Goal: Check status: Check status

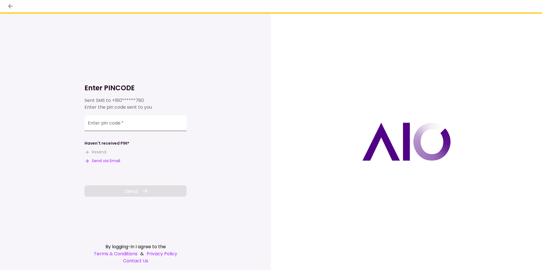
click at [124, 129] on input "Enter pin code   *" at bounding box center [135, 123] width 102 height 16
type input "******"
click at [127, 192] on span "Send" at bounding box center [131, 192] width 13 height 8
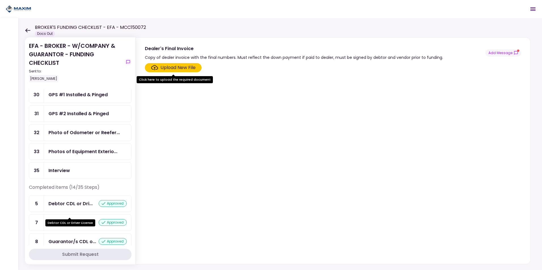
scroll to position [310, 0]
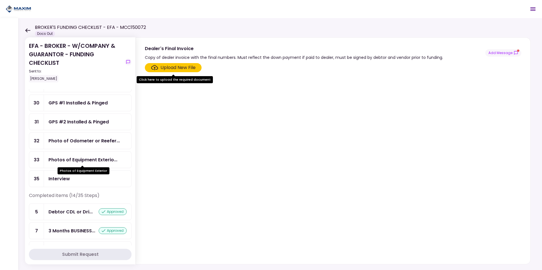
click at [80, 162] on div "Photos of Equipment Exterio..." at bounding box center [82, 159] width 69 height 7
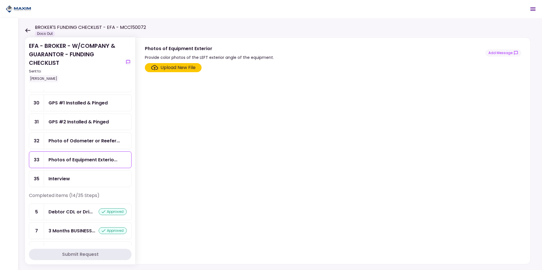
click at [185, 48] on div "Photos of Equipment Exterior" at bounding box center [209, 48] width 129 height 7
copy div "Photos of Equipment Exterior"
click at [63, 141] on div "Photo of Odometer or Reefer..." at bounding box center [83, 140] width 71 height 7
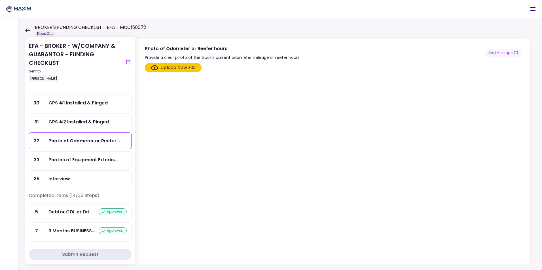
click at [60, 124] on div "GPS #2 Installed & Pinged" at bounding box center [78, 121] width 60 height 7
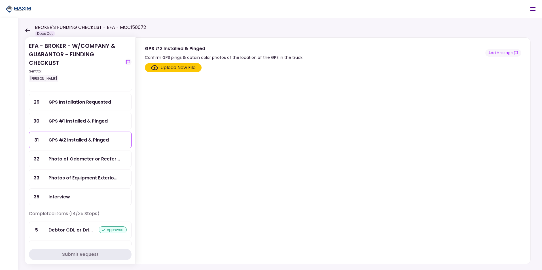
scroll to position [281, 0]
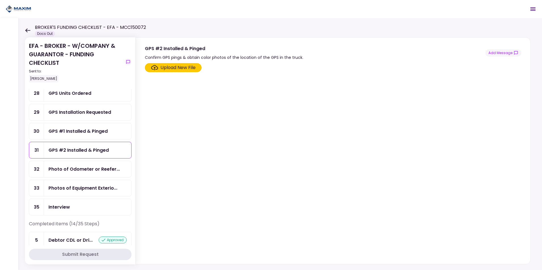
click at [72, 129] on div "GPS #1 Installed & Pinged" at bounding box center [77, 131] width 59 height 7
click at [80, 117] on div "GPS Installation Requested" at bounding box center [87, 112] width 87 height 16
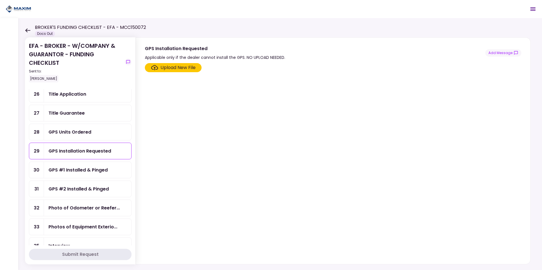
scroll to position [225, 0]
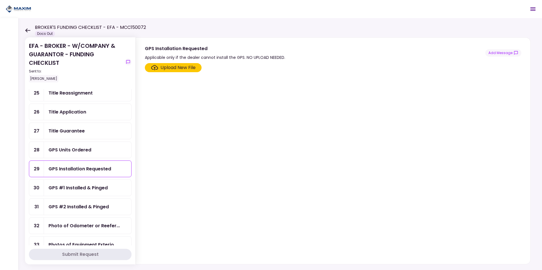
click at [69, 133] on div "Title Guarantee" at bounding box center [66, 131] width 36 height 7
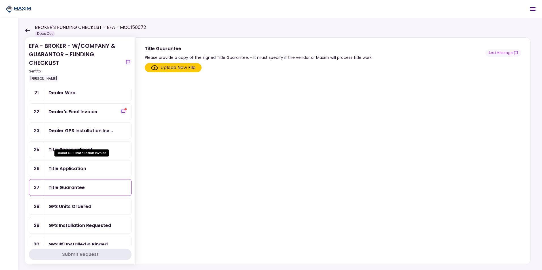
scroll to position [140, 0]
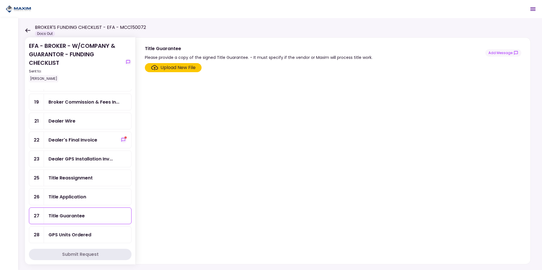
drag, startPoint x: 90, startPoint y: 137, endPoint x: 97, endPoint y: 139, distance: 6.6
click at [90, 137] on div "Dealer's Final Invoice" at bounding box center [72, 140] width 49 height 7
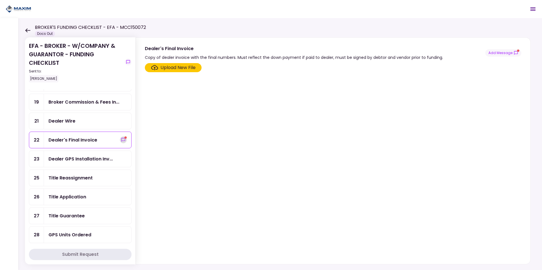
click at [123, 140] on button "show-messages" at bounding box center [123, 140] width 7 height 7
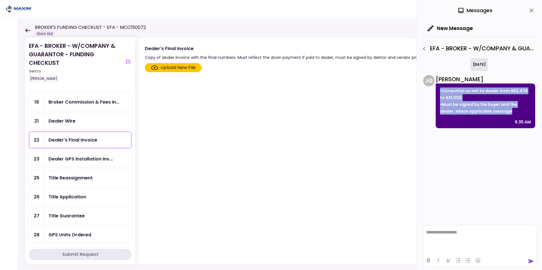
drag, startPoint x: 497, startPoint y: 111, endPoint x: 440, endPoint y: 92, distance: 59.6
click at [440, 92] on p "•Correction on net to dealer from $62,478 to $31,000 •Must be signed by the buy…" at bounding box center [485, 101] width 91 height 27
copy p "•Correction on net to dealer from $62,478 to $31,000 •Must be signed by the buy…"
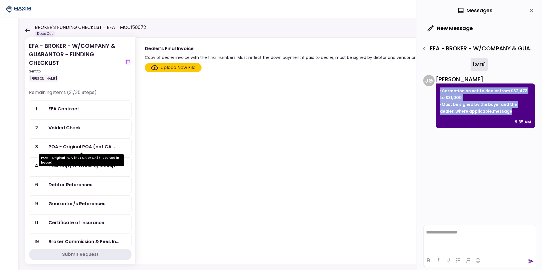
click at [94, 148] on div "POA - Original POA (not CA..." at bounding box center [81, 146] width 66 height 7
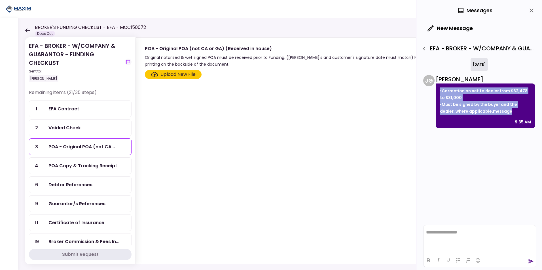
click at [79, 204] on div "Guarantor/s References" at bounding box center [76, 203] width 57 height 7
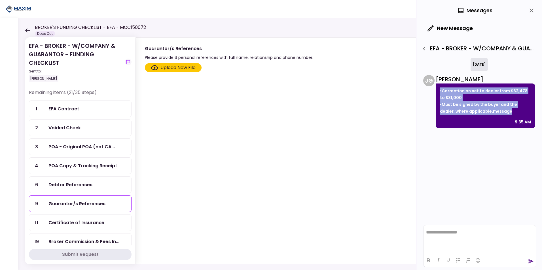
click at [82, 185] on div "Debtor References" at bounding box center [70, 184] width 44 height 7
click at [81, 197] on div "Guarantor/s References" at bounding box center [87, 204] width 87 height 16
click at [88, 221] on div "Certificate of Insurance" at bounding box center [76, 222] width 56 height 7
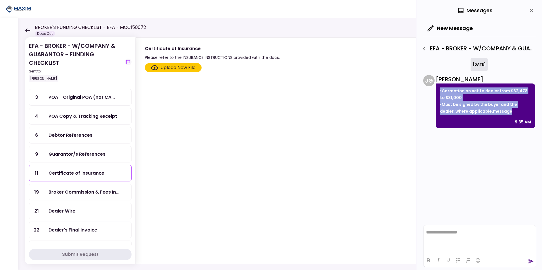
scroll to position [57, 0]
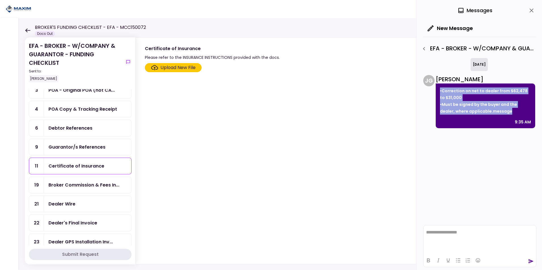
click at [86, 188] on div "Broker Commission & Fees In..." at bounding box center [83, 185] width 71 height 7
click at [78, 208] on div "Dealer Wire" at bounding box center [87, 204] width 87 height 16
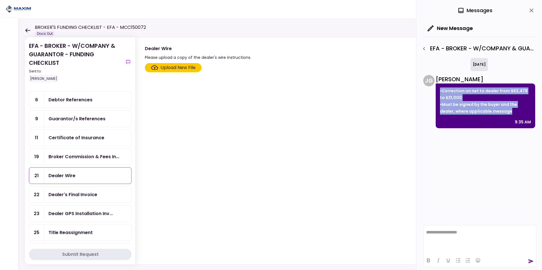
scroll to position [57, 0]
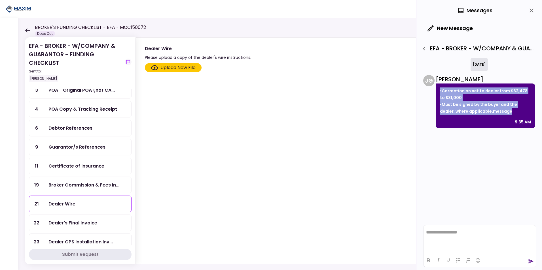
drag, startPoint x: 87, startPoint y: 169, endPoint x: 86, endPoint y: 172, distance: 2.9
click at [87, 169] on div "Certificate of Insurance" at bounding box center [76, 166] width 56 height 7
click at [81, 183] on div "Broker Commission & Fees In..." at bounding box center [83, 185] width 71 height 7
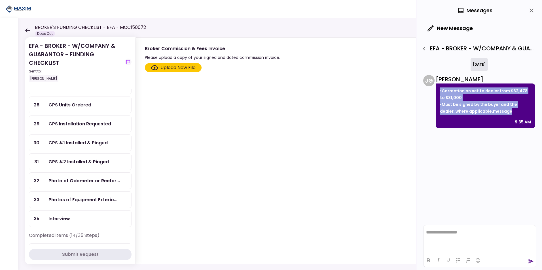
scroll to position [283, 0]
